Goal: Navigation & Orientation: Find specific page/section

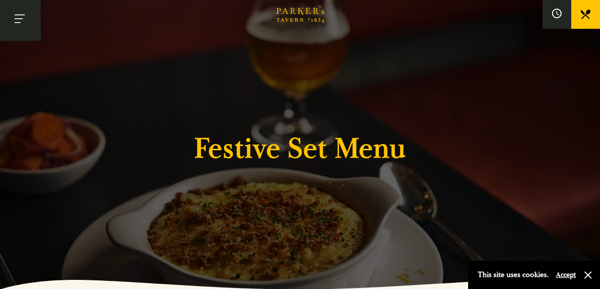
click at [25, 20] on button "Toggle navigation" at bounding box center [20, 20] width 41 height 41
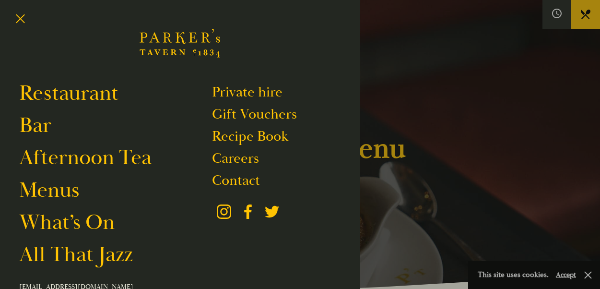
click at [403, 136] on div at bounding box center [300, 144] width 600 height 289
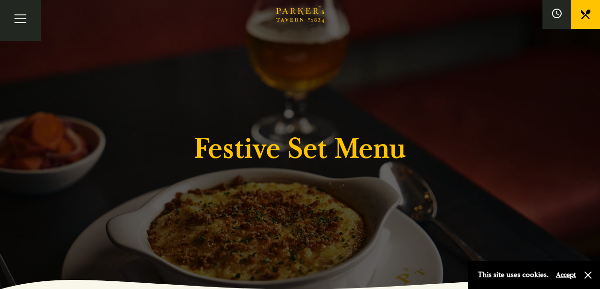
click at [302, 18] on icon "Brasserie Restaurant Cambridge | Parker's Tavern Cambridge Parker's Tavern is a…" at bounding box center [300, 14] width 48 height 17
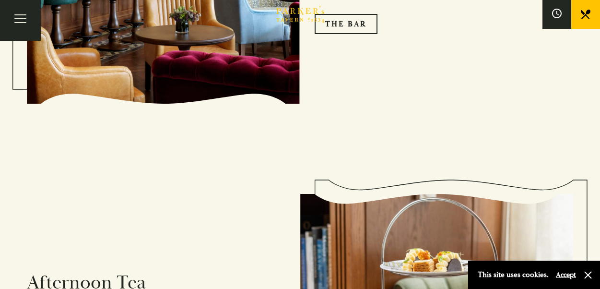
scroll to position [1316, 0]
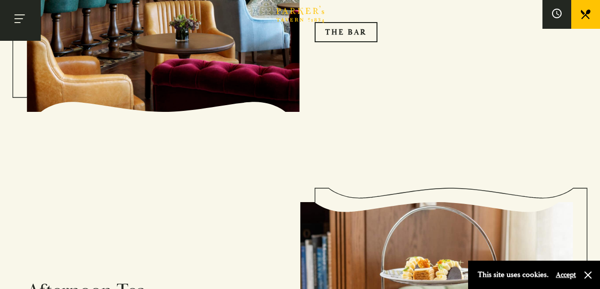
click at [23, 17] on button "Toggle navigation" at bounding box center [20, 20] width 41 height 41
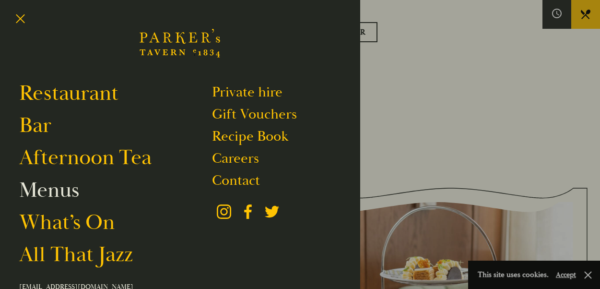
click at [69, 193] on link "Menus" at bounding box center [49, 190] width 60 height 27
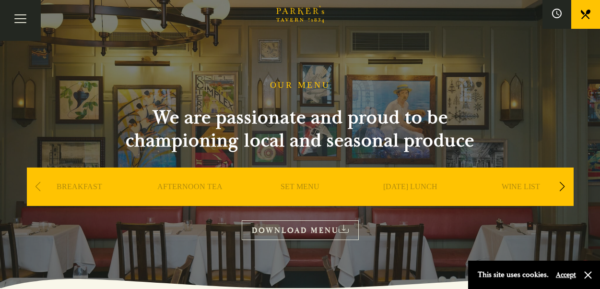
click at [565, 182] on div "Next slide" at bounding box center [562, 186] width 13 height 21
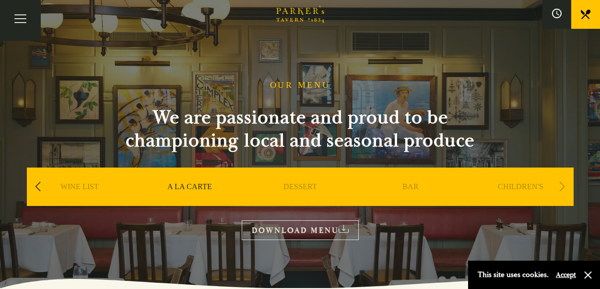
click at [565, 182] on div "Next slide" at bounding box center [562, 186] width 13 height 21
click at [25, 23] on button "Toggle navigation" at bounding box center [20, 20] width 41 height 41
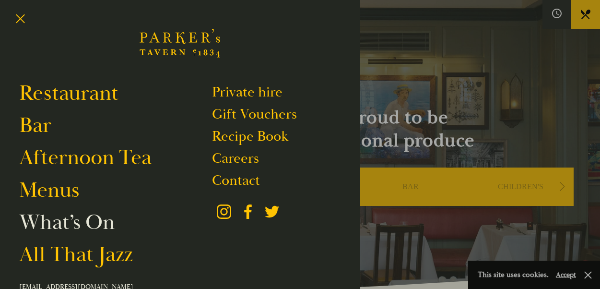
click at [95, 224] on link "What’s On" at bounding box center [66, 222] width 95 height 27
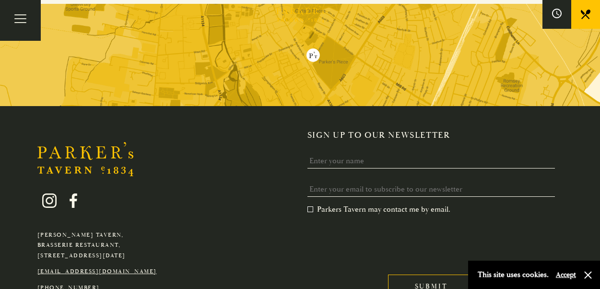
scroll to position [773, 0]
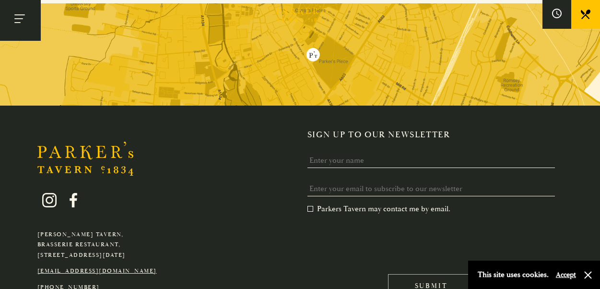
click at [21, 22] on button "Toggle navigation" at bounding box center [20, 20] width 41 height 41
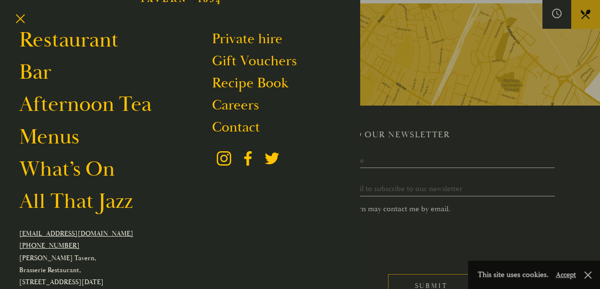
scroll to position [52, 0]
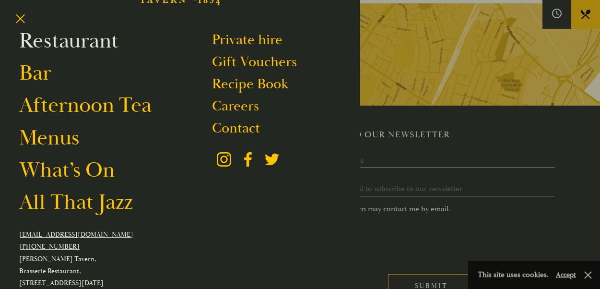
click at [98, 45] on link "Restaurant" at bounding box center [68, 40] width 99 height 27
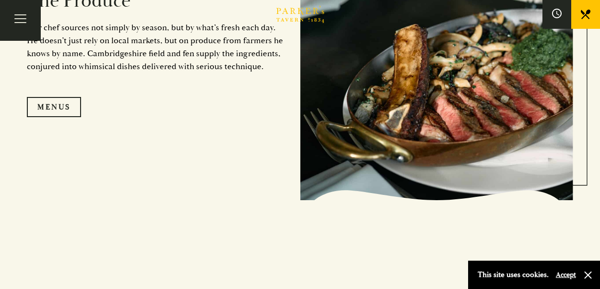
scroll to position [929, 0]
